Goal: Task Accomplishment & Management: Manage account settings

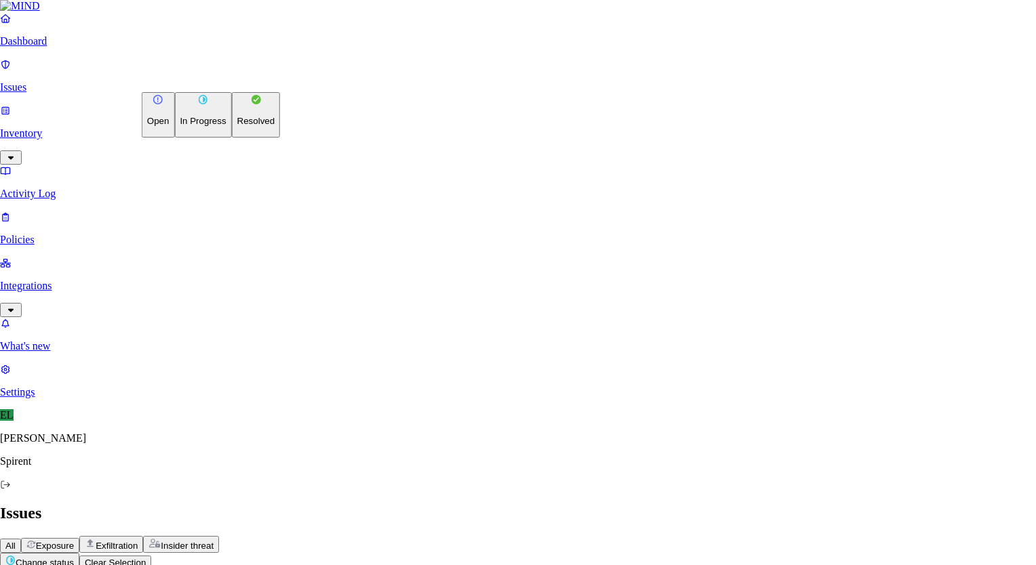
click at [237, 126] on p "Resolved" at bounding box center [256, 121] width 38 height 10
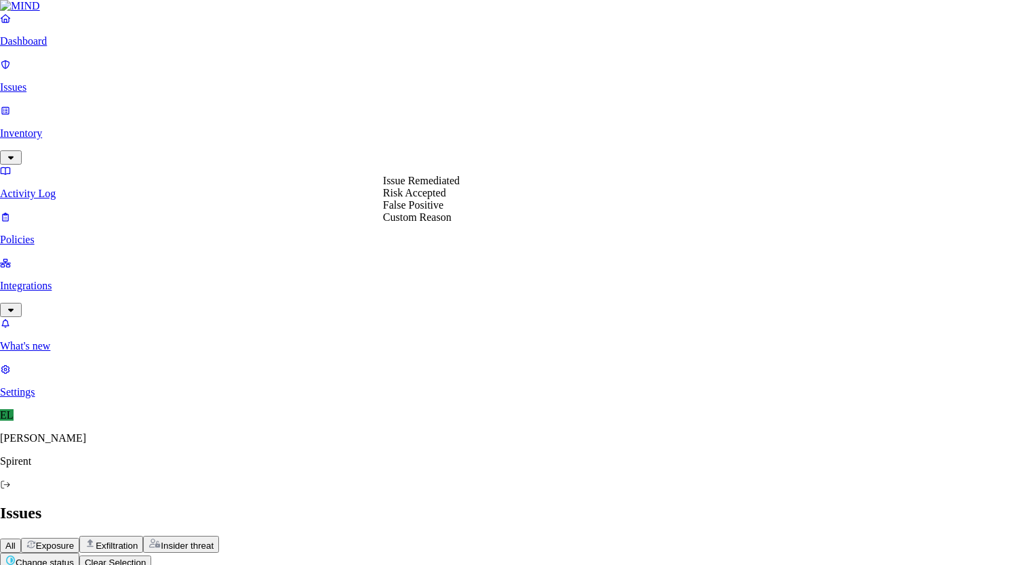
select select "Custom Reason"
type textarea "text"
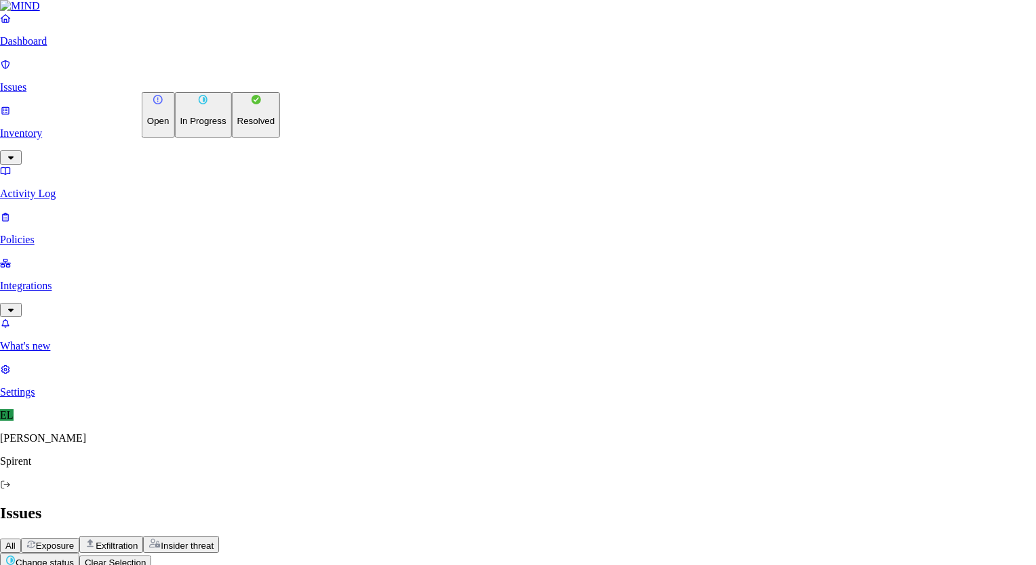
click at [237, 126] on p "Resolved" at bounding box center [256, 121] width 38 height 10
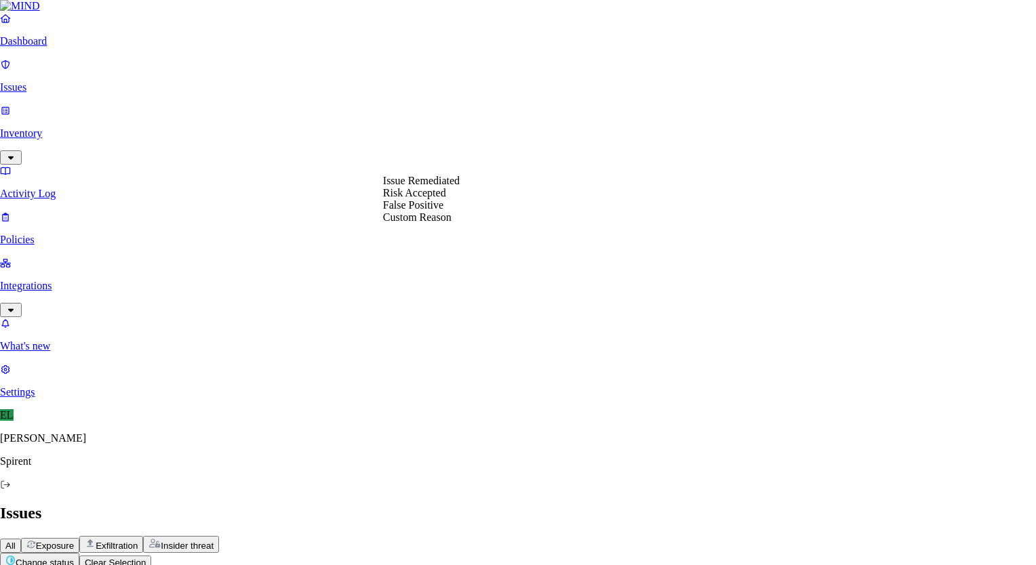
select select "Custom Reason"
type textarea "Friendly email sent"
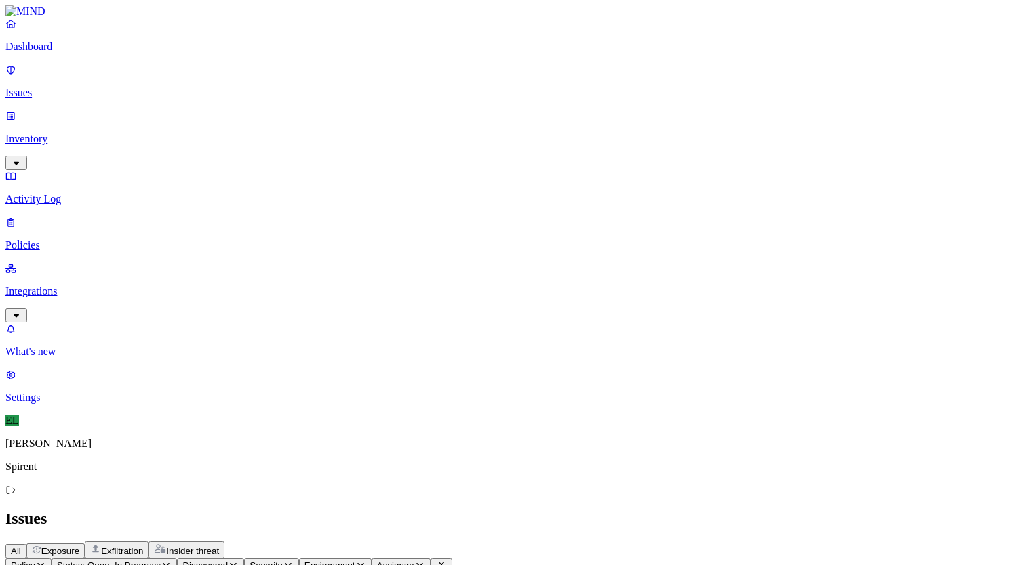
scroll to position [343, 0]
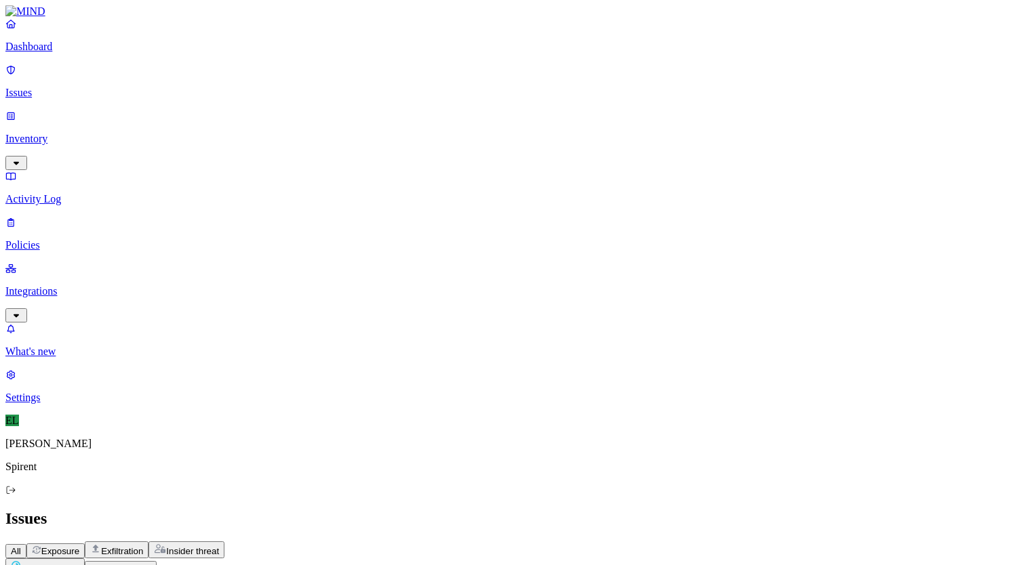
type button "on"
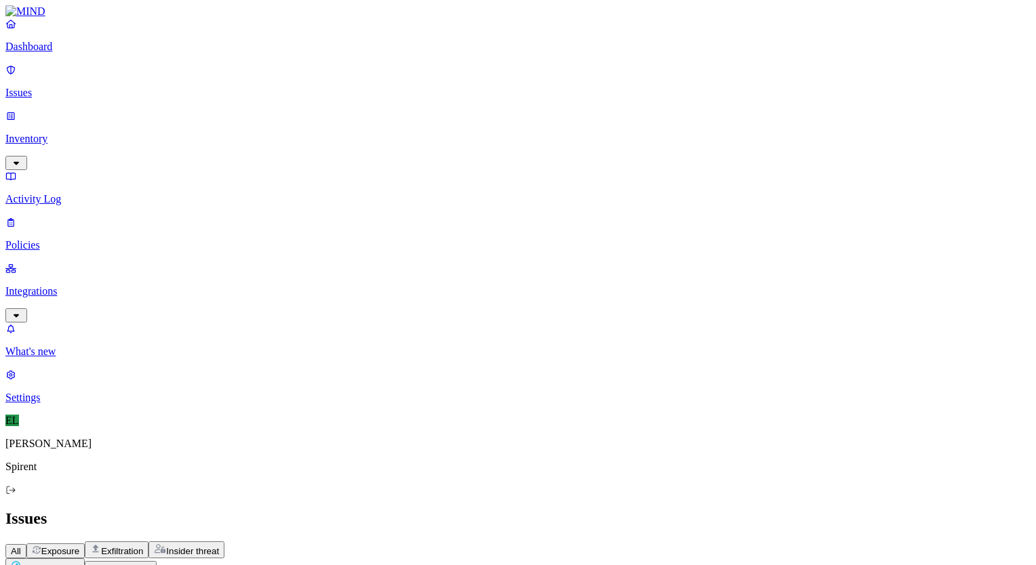
type button "on"
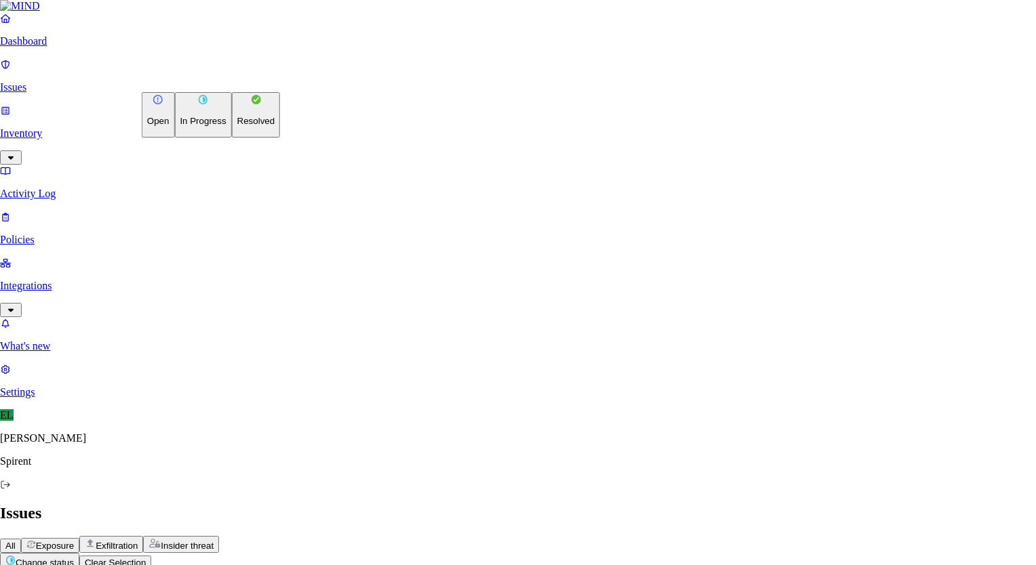
click at [237, 126] on p "Resolved" at bounding box center [256, 121] width 38 height 10
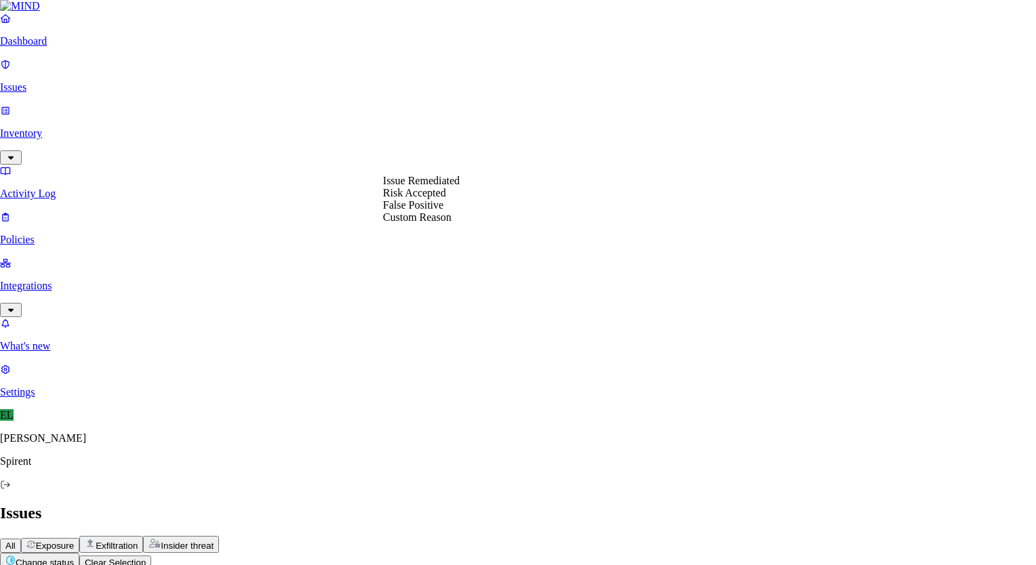
select select "Custom Reason"
type textarea "Friendly email sent"
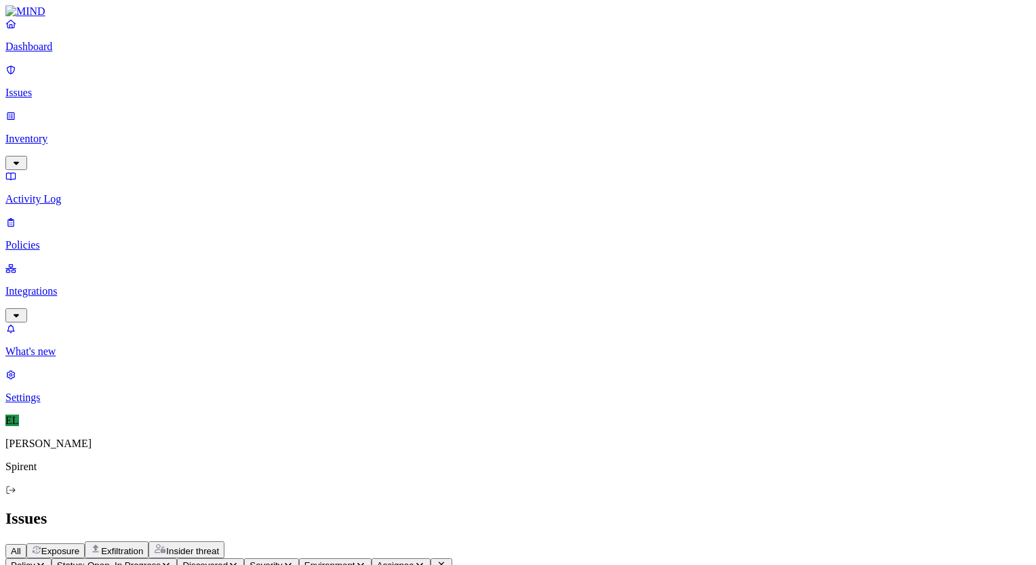
scroll to position [279, 0]
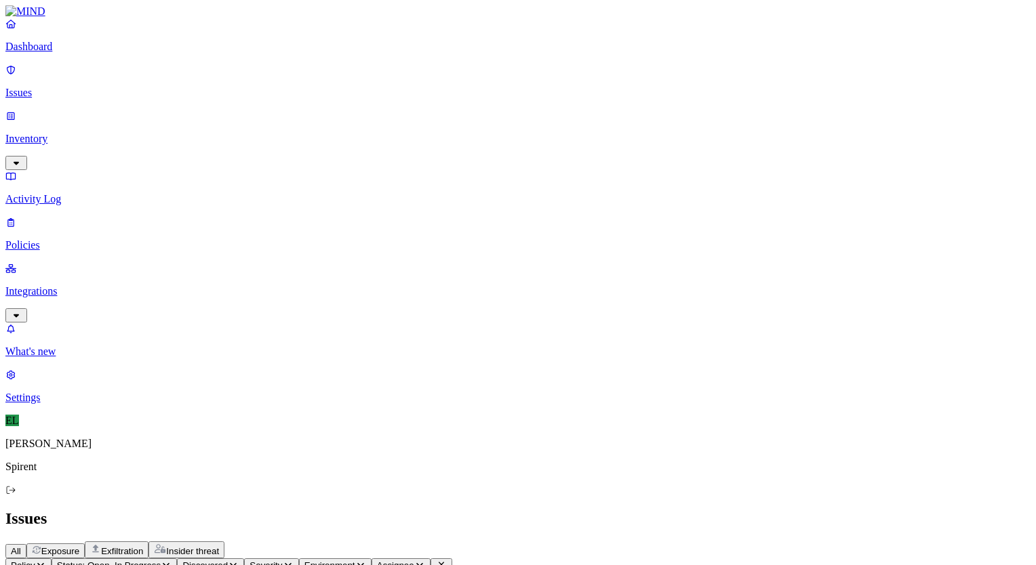
scroll to position [278, 0]
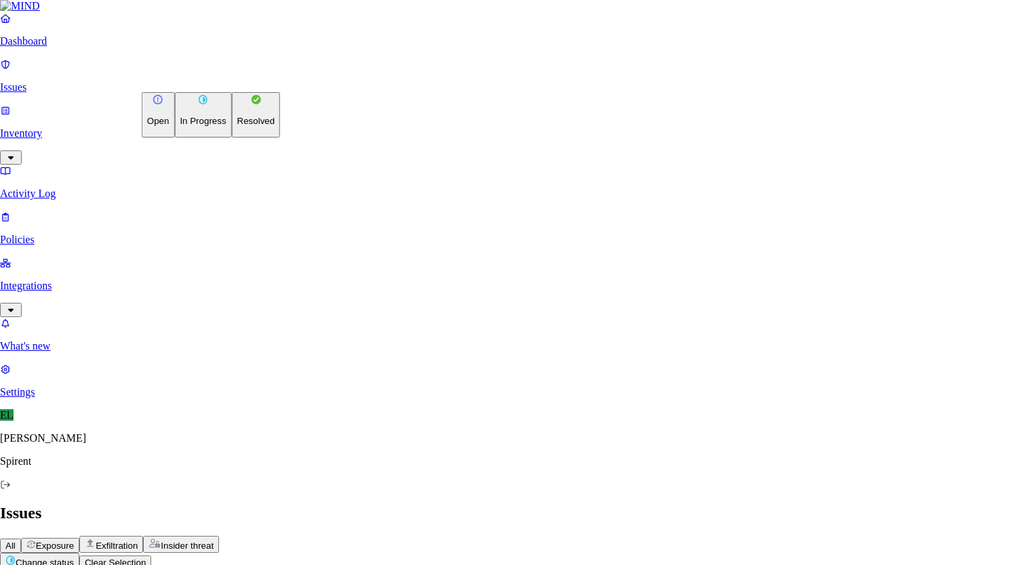
click at [237, 126] on p "Resolved" at bounding box center [256, 121] width 38 height 10
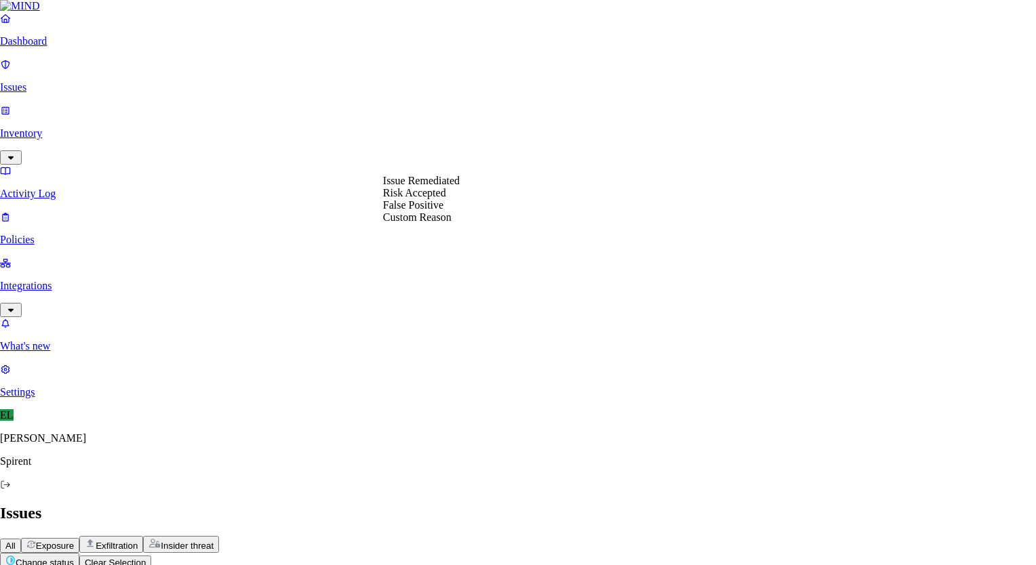
select select "Custom Reason"
type textarea "Verizon Project"
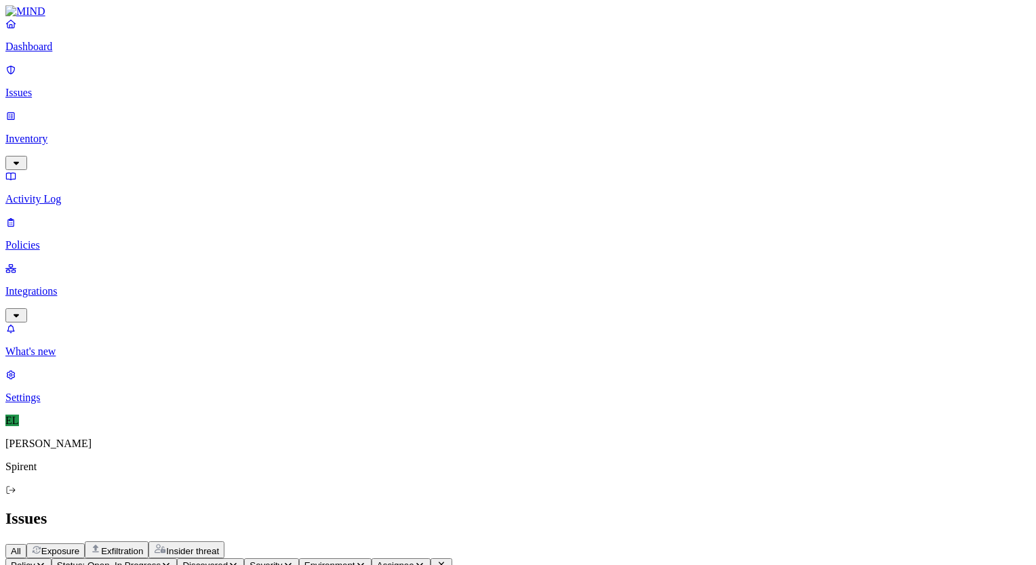
scroll to position [225, 0]
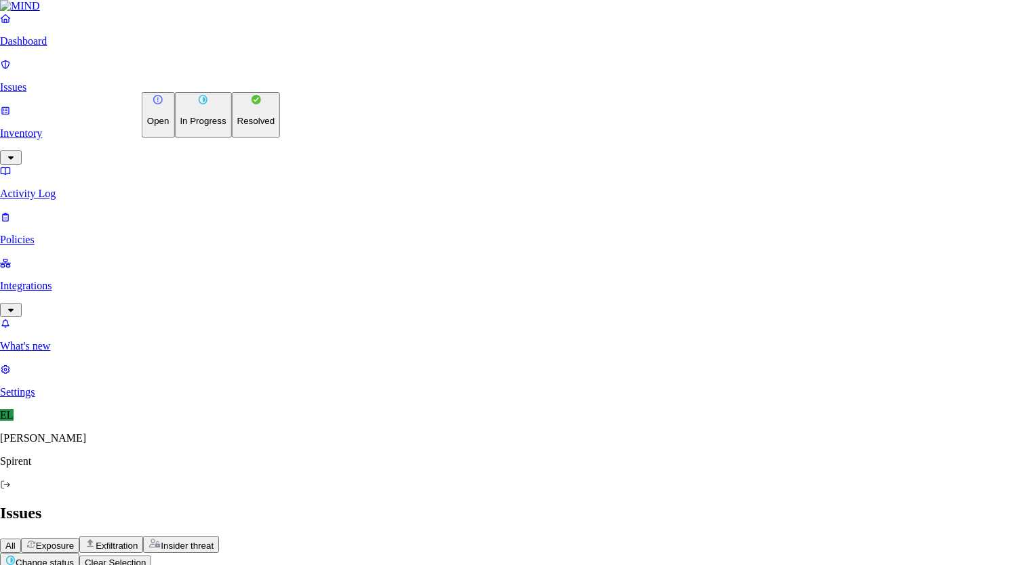
click at [237, 126] on p "Resolved" at bounding box center [256, 121] width 38 height 10
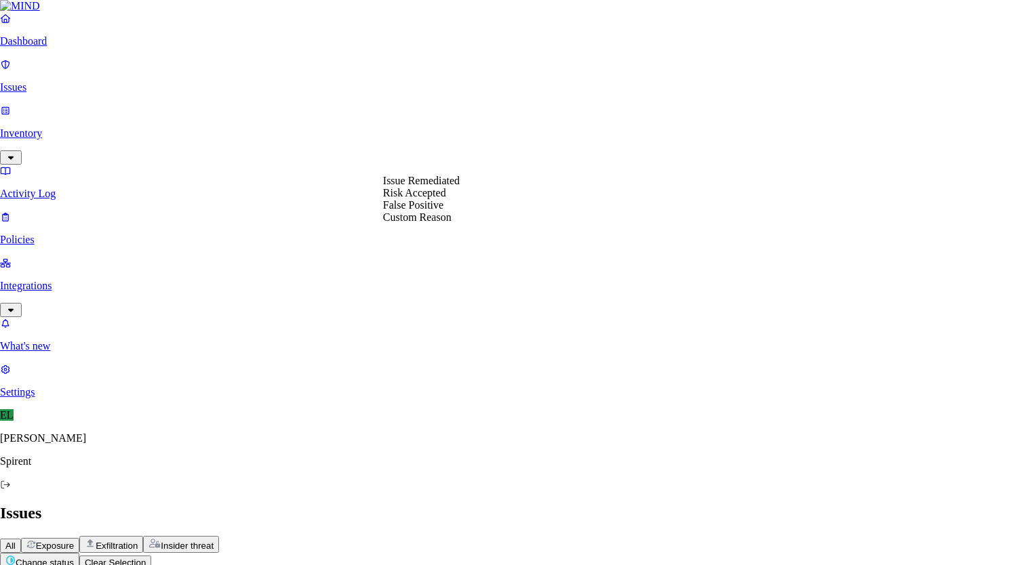
select select "Custom Reason"
type textarea "Friendly email sent"
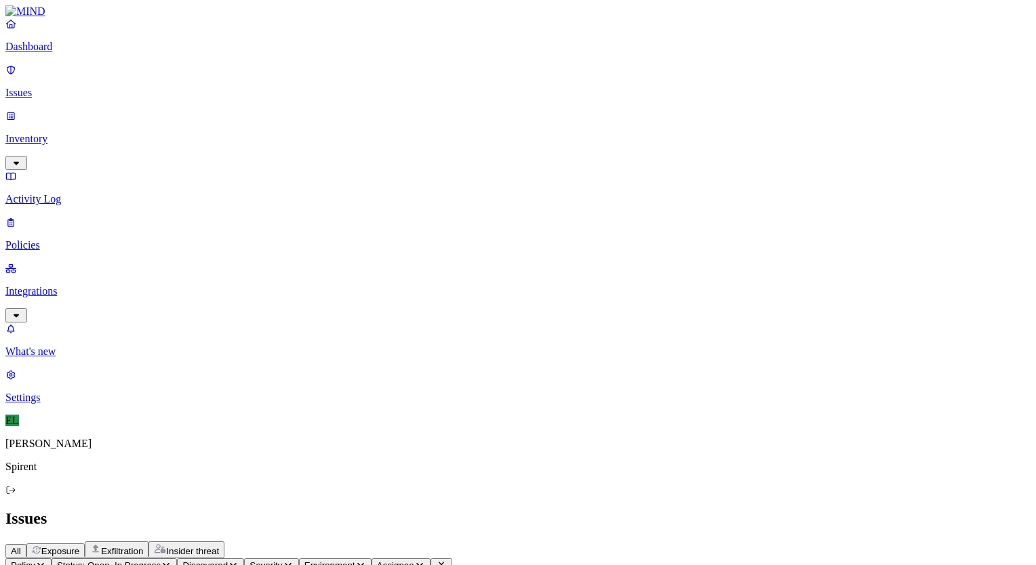
scroll to position [198, 0]
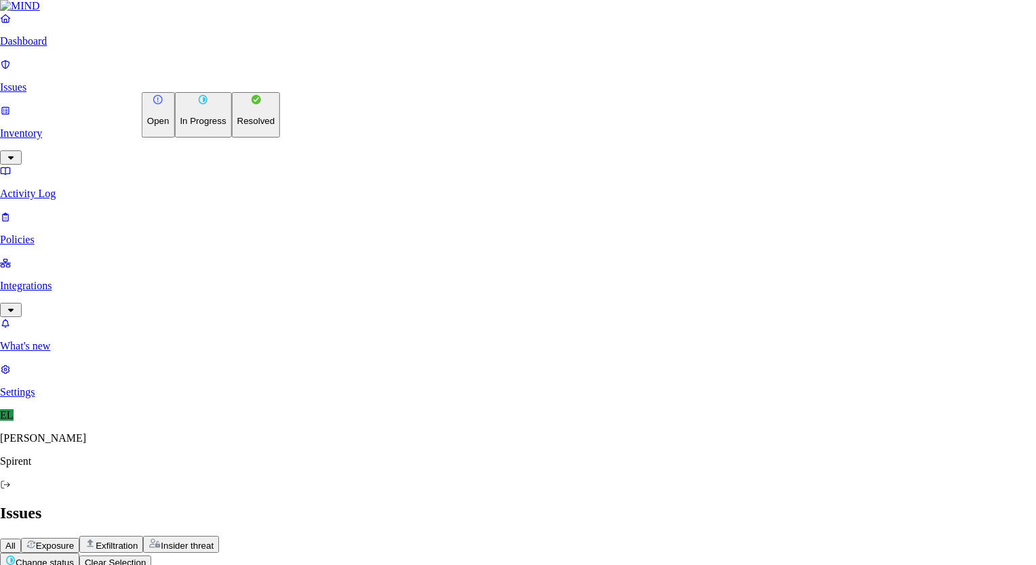
click at [237, 126] on p "Resolved" at bounding box center [256, 121] width 38 height 10
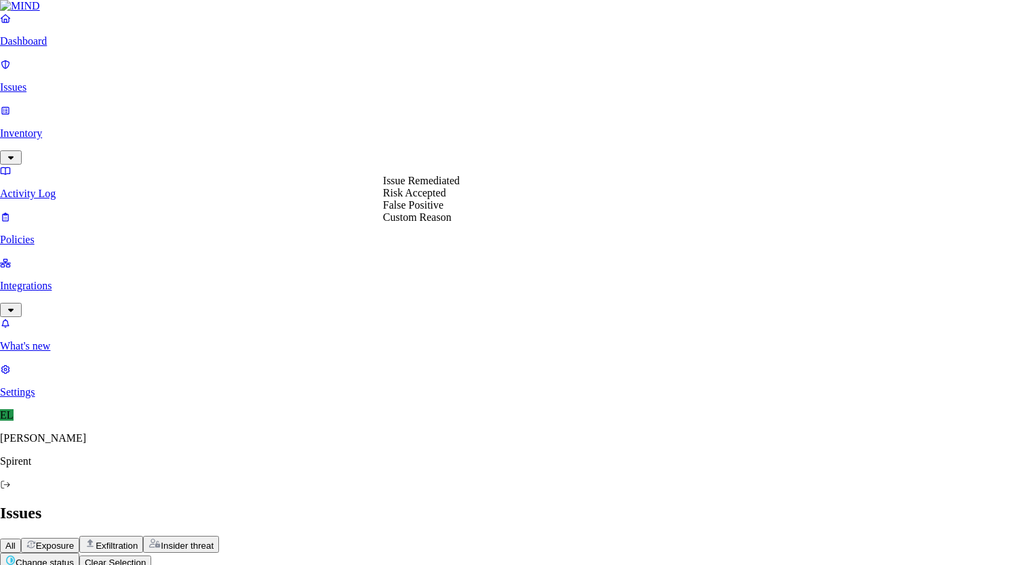
select select "Risk Accepted"
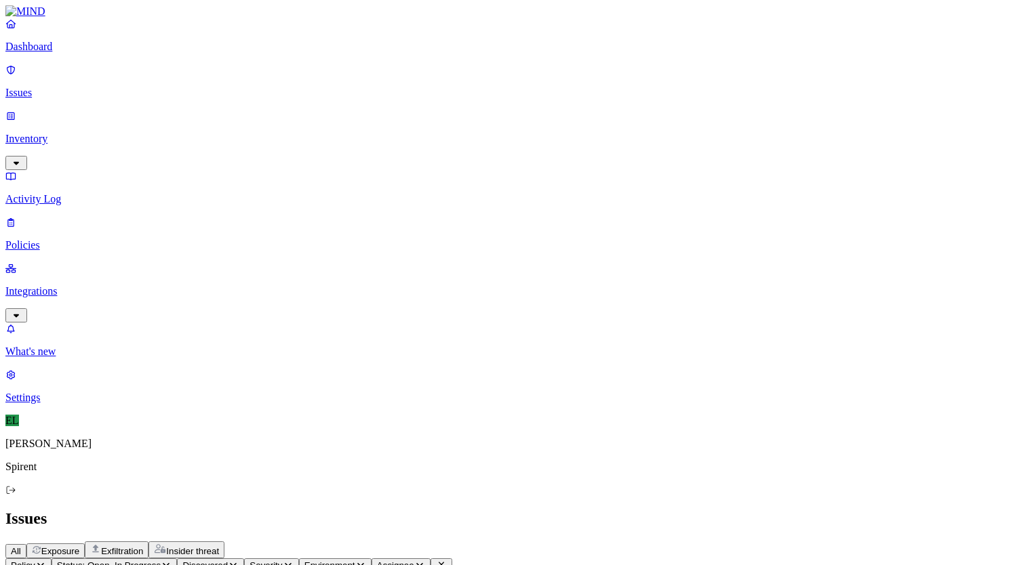
scroll to position [171, 0]
click at [171, 561] on icon "button" at bounding box center [166, 565] width 11 height 9
click at [245, 109] on button "button" at bounding box center [250, 111] width 11 height 14
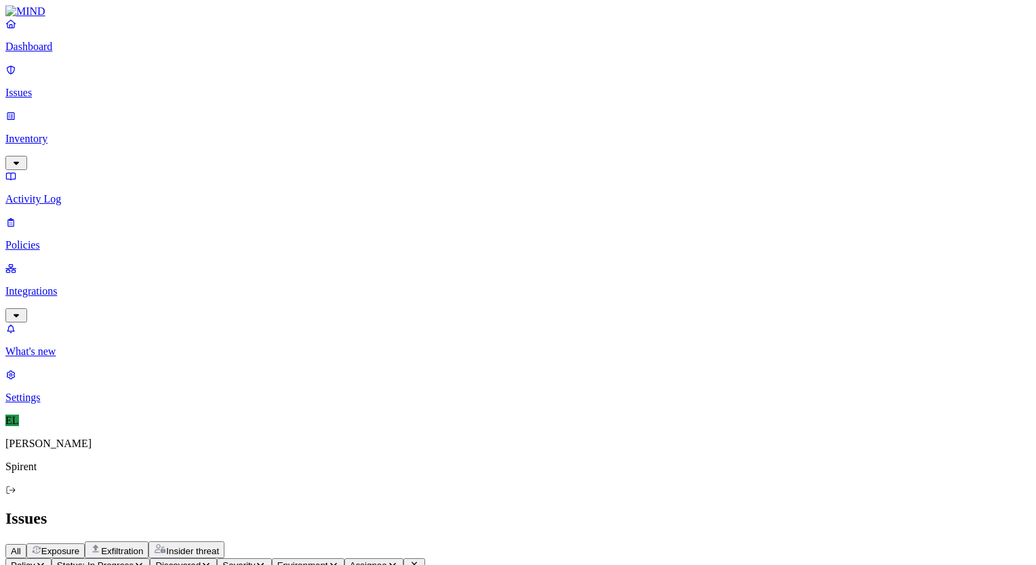
click at [144, 561] on icon "button" at bounding box center [139, 565] width 11 height 9
click at [245, 142] on button "button" at bounding box center [250, 149] width 11 height 14
click at [266, 218] on span "Resolved" at bounding box center [265, 224] width 41 height 12
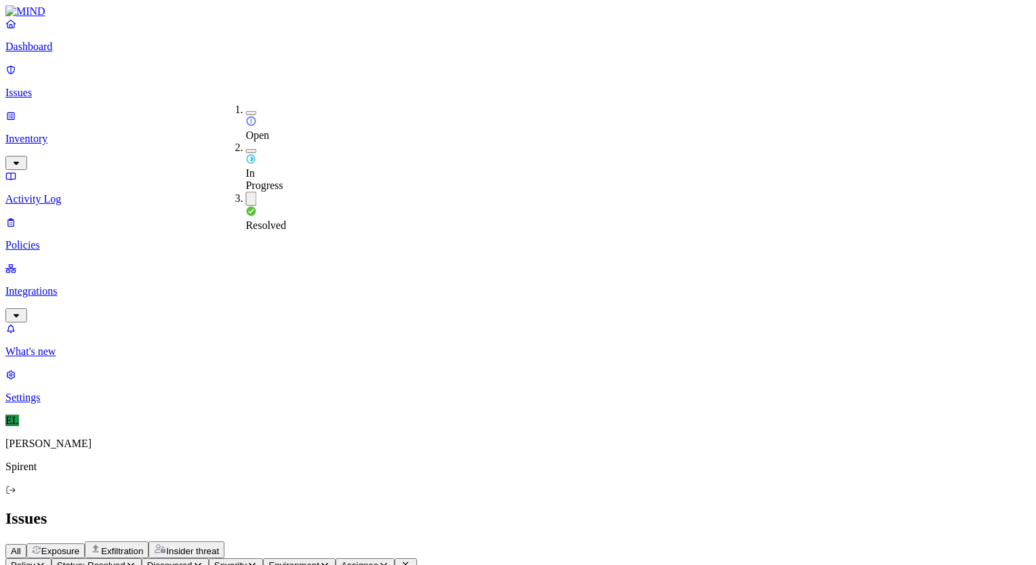
click at [387, 563] on icon "button" at bounding box center [383, 565] width 7 height 4
type input "[EMAIL_ADDRESS][PERSON_NAME][DOMAIN_NAME]"
click at [389, 561] on icon "button" at bounding box center [383, 565] width 11 height 9
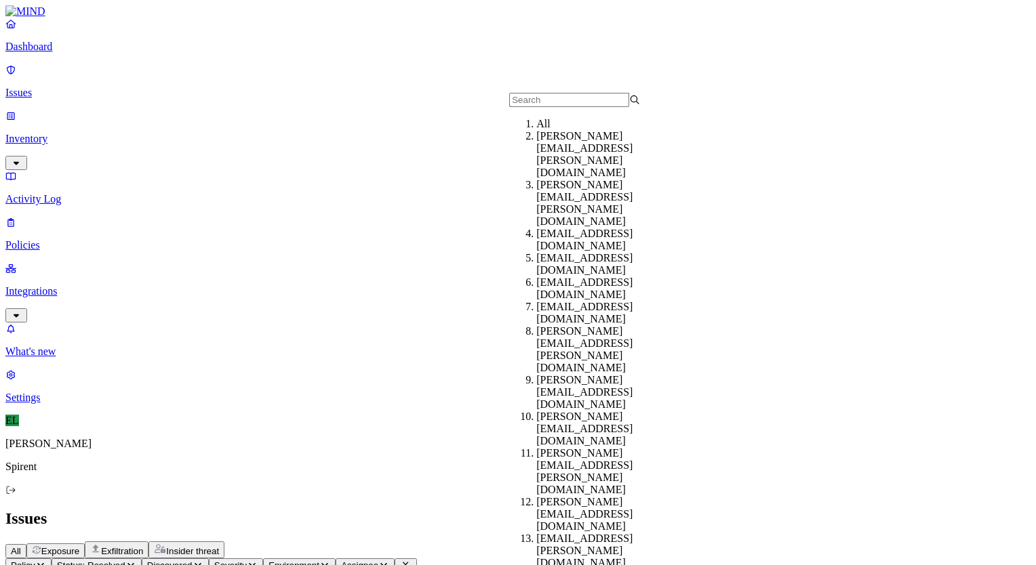
click at [530, 107] on input "text" at bounding box center [569, 100] width 120 height 14
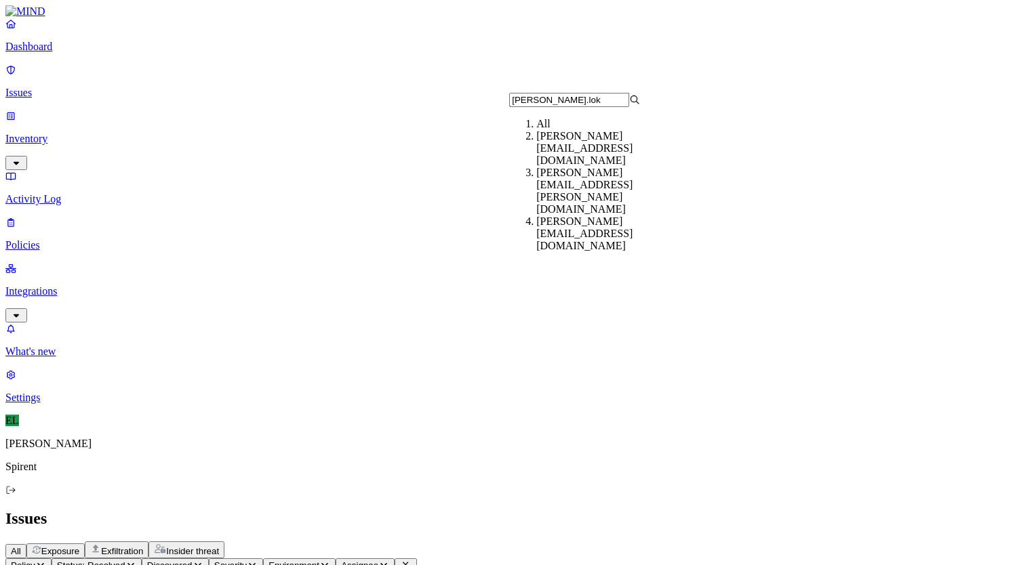
type input "[PERSON_NAME].lok"
click at [544, 157] on div "[PERSON_NAME][EMAIL_ADDRESS][DOMAIN_NAME]" at bounding box center [601, 148] width 131 height 37
